Goal: Task Accomplishment & Management: Manage account settings

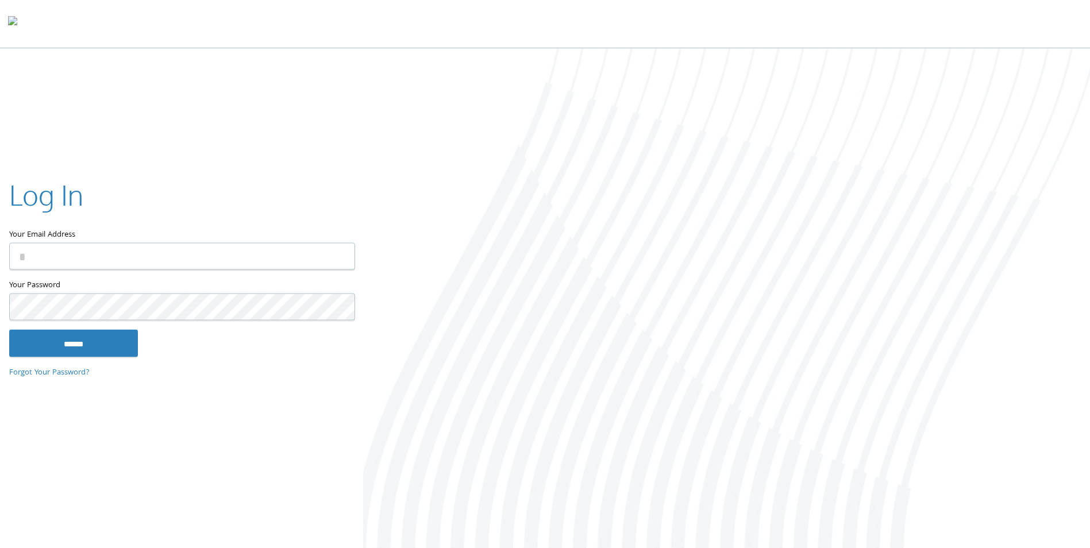
type input "**********"
click at [110, 336] on input "******" at bounding box center [73, 344] width 129 height 28
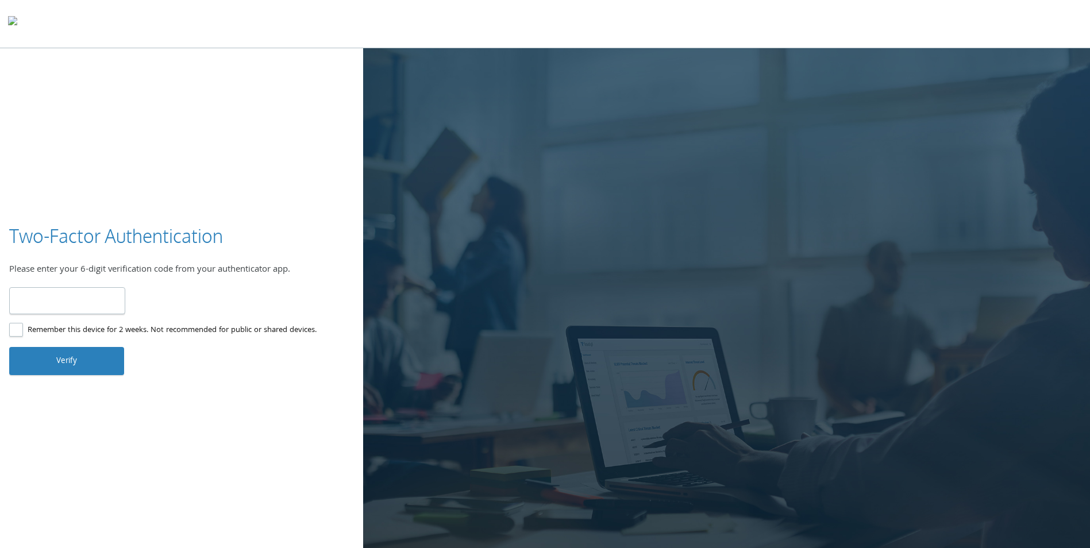
type input "******"
click at [73, 368] on button "Verify" at bounding box center [66, 361] width 115 height 28
